Goal: Go to known website: Access a specific website the user already knows

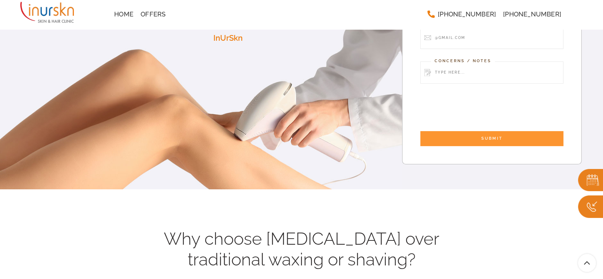
click at [588, 178] on img at bounding box center [590, 180] width 25 height 22
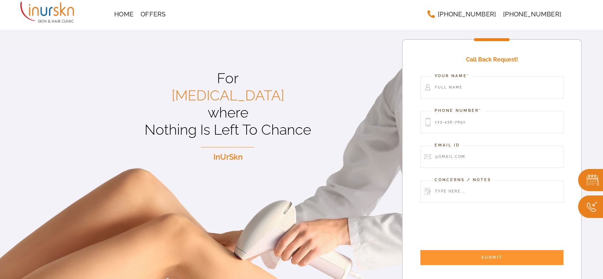
click at [588, 178] on img at bounding box center [590, 180] width 25 height 22
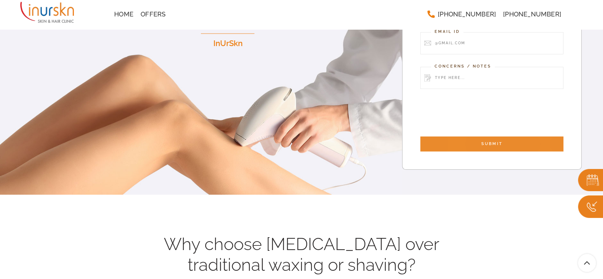
scroll to position [198, 0]
